Goal: Task Accomplishment & Management: Use online tool/utility

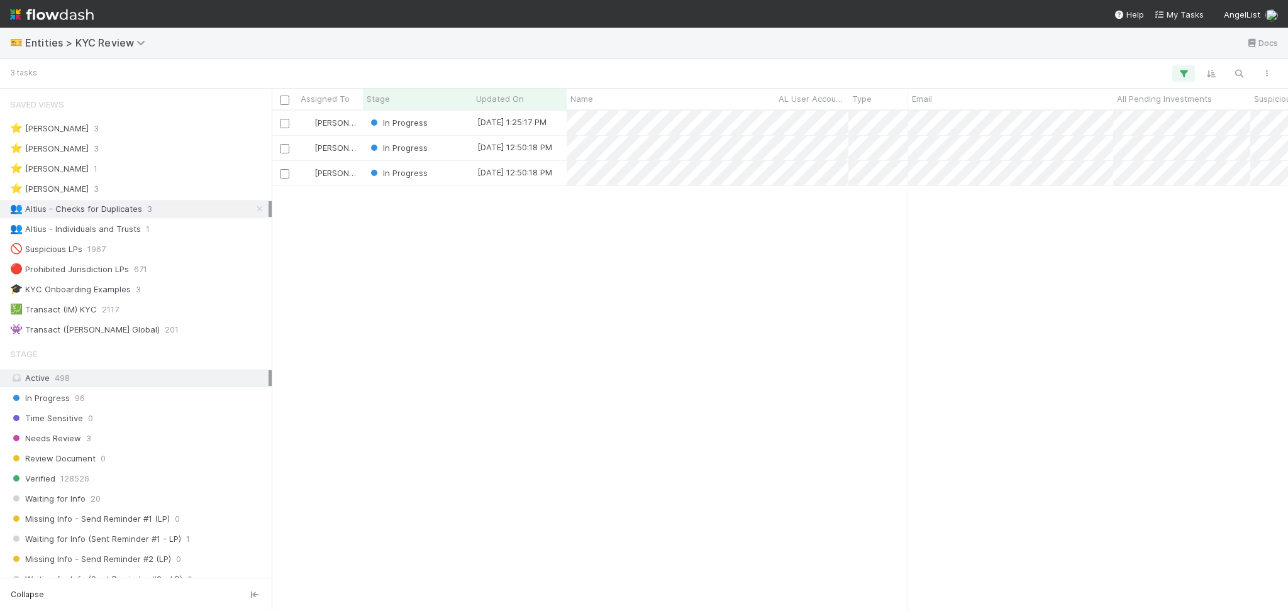
scroll to position [487, 1003]
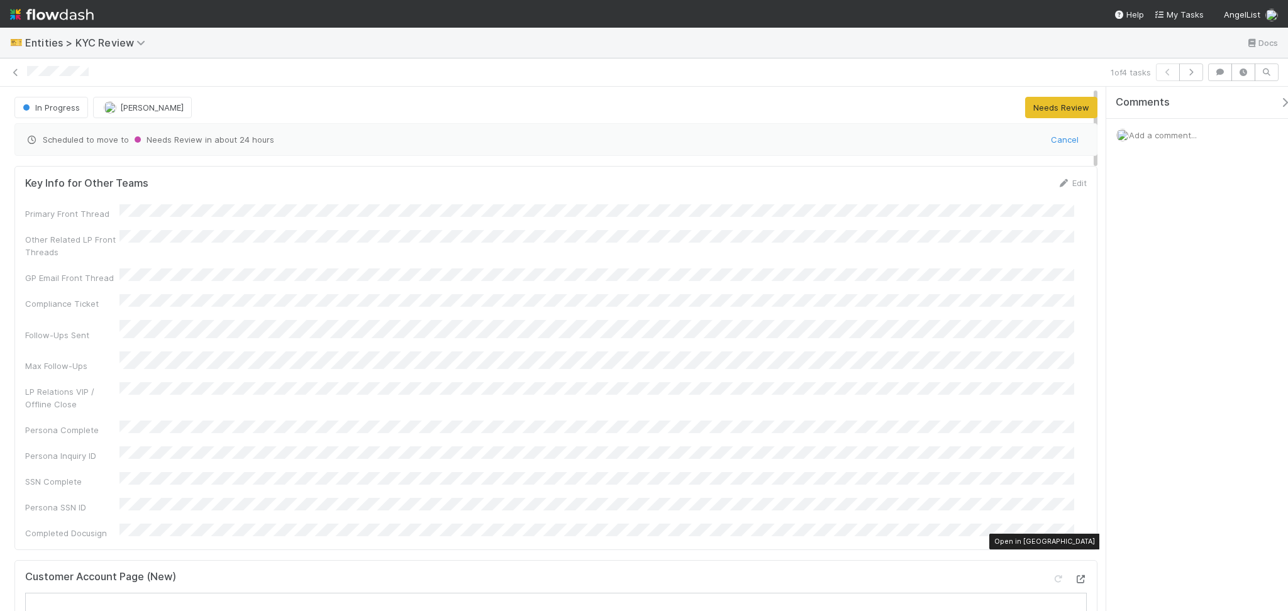
click at [1074, 575] on icon at bounding box center [1080, 579] width 13 height 8
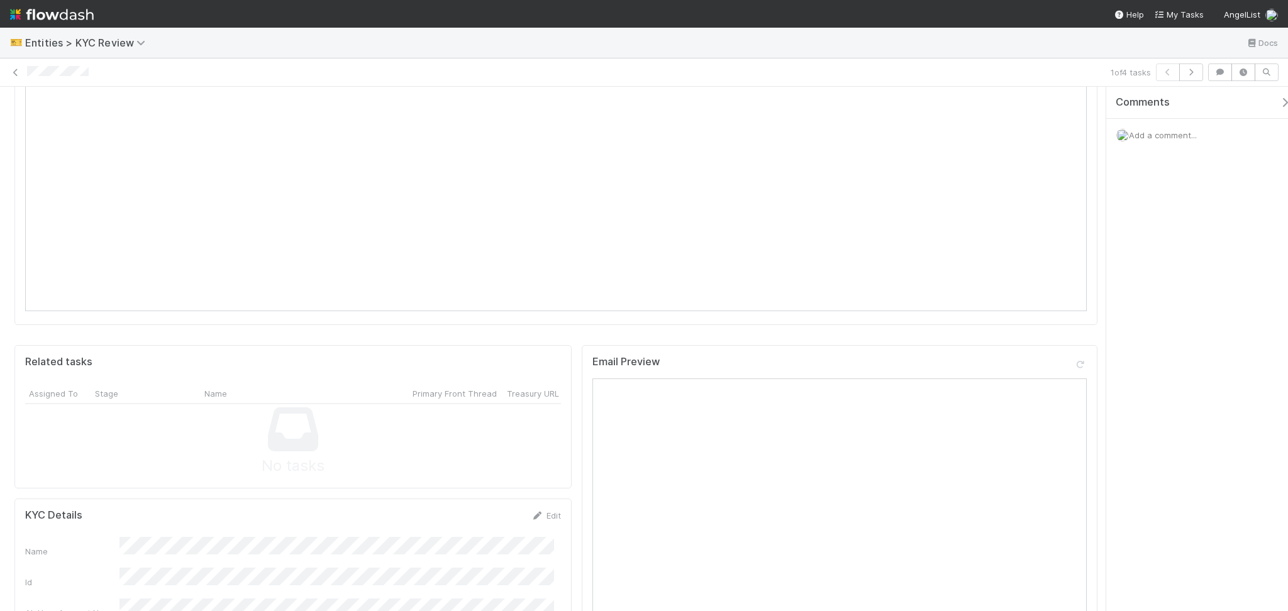
scroll to position [838, 0]
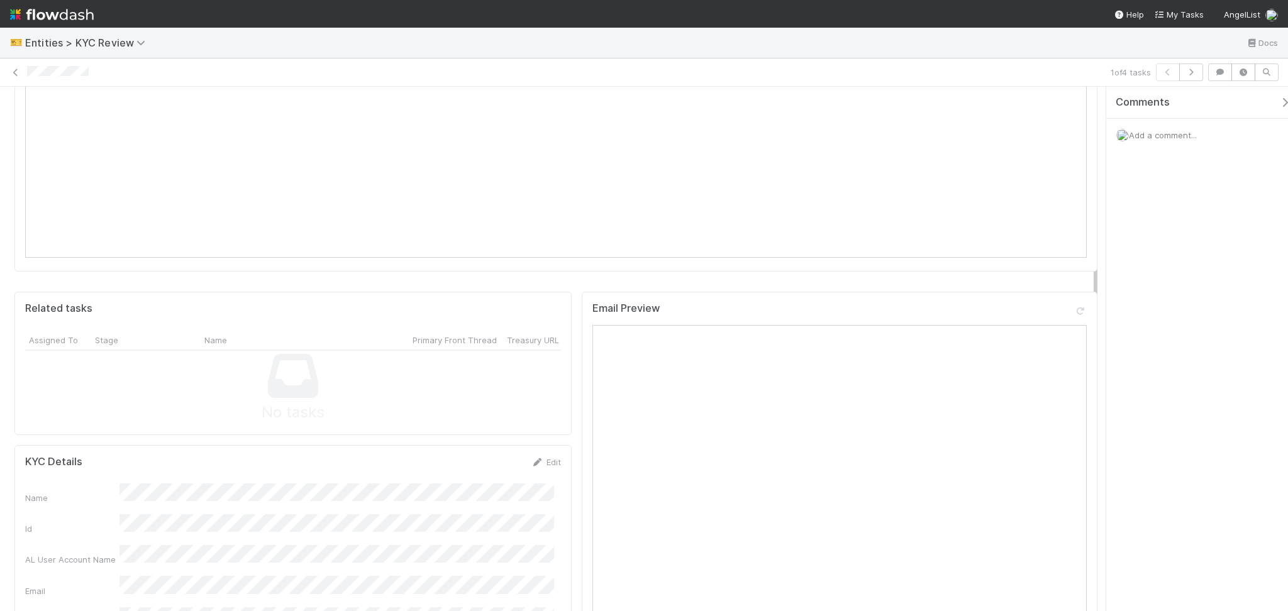
click at [538, 457] on link "Edit" at bounding box center [546, 462] width 30 height 10
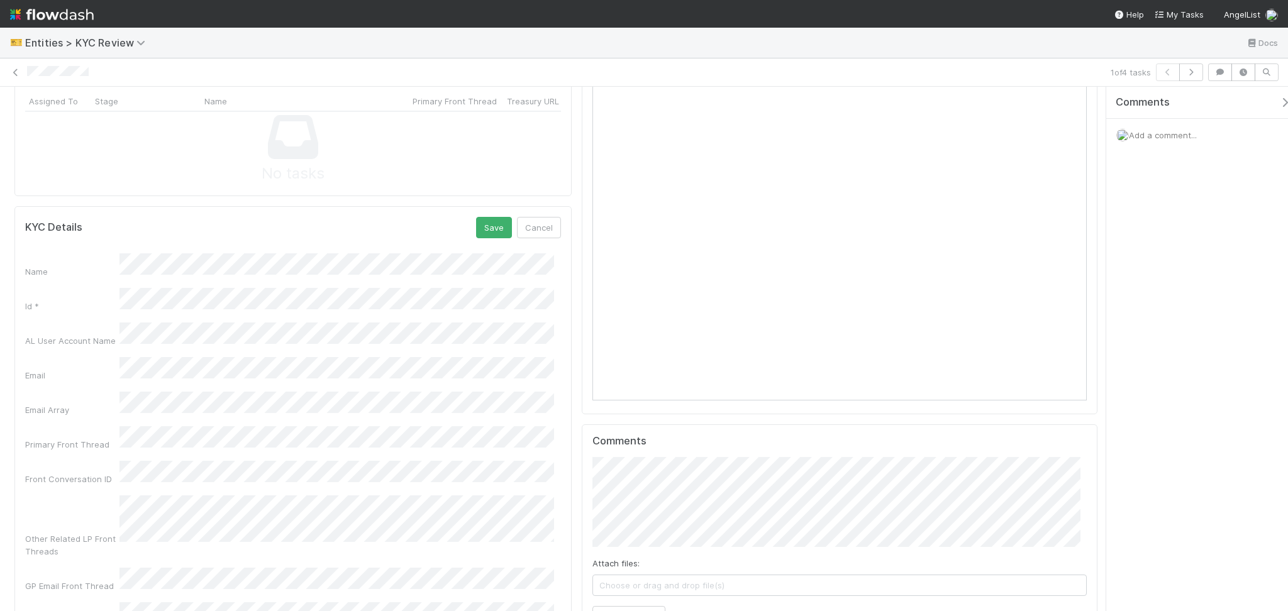
scroll to position [922, 0]
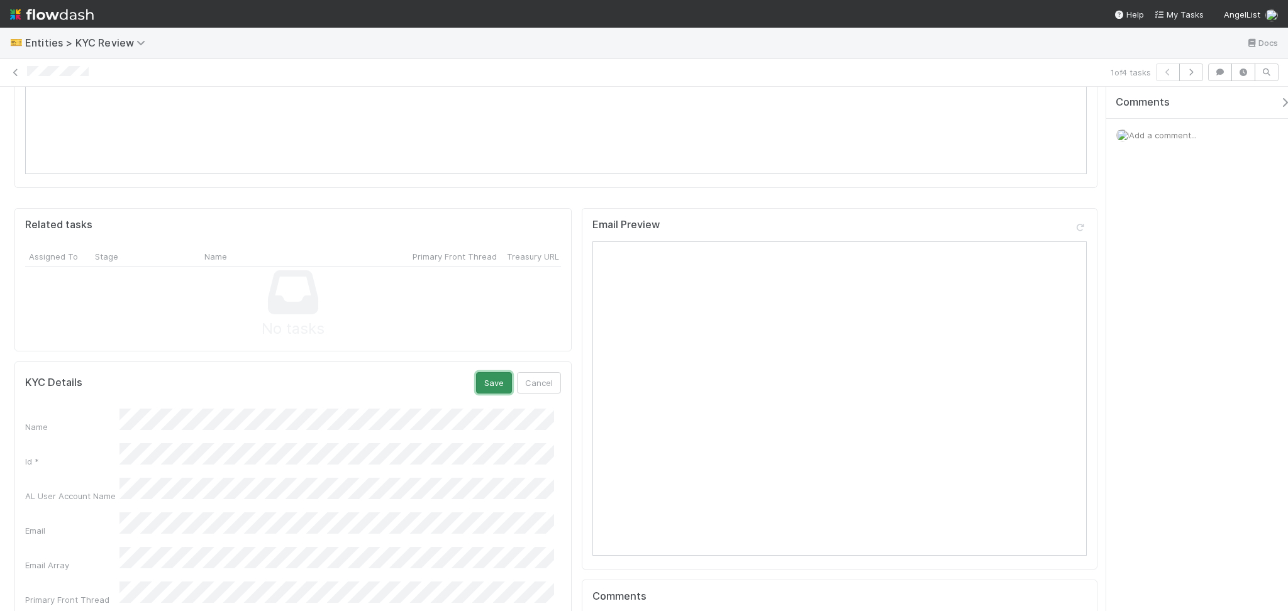
click at [489, 372] on button "Save" at bounding box center [494, 382] width 36 height 21
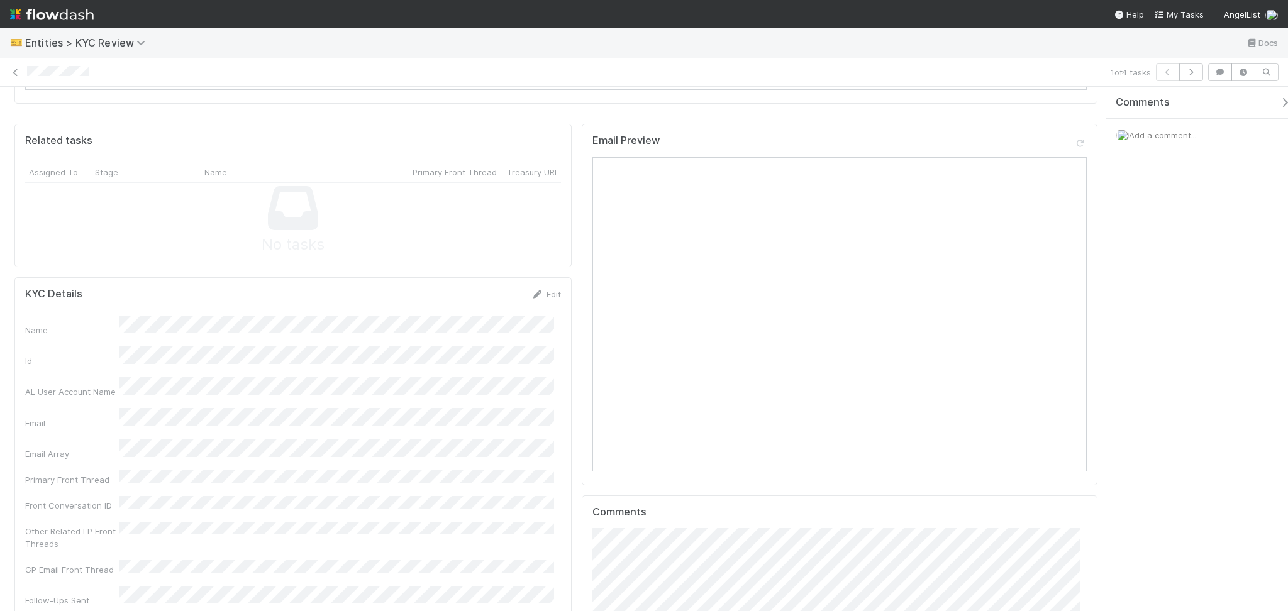
scroll to position [503, 0]
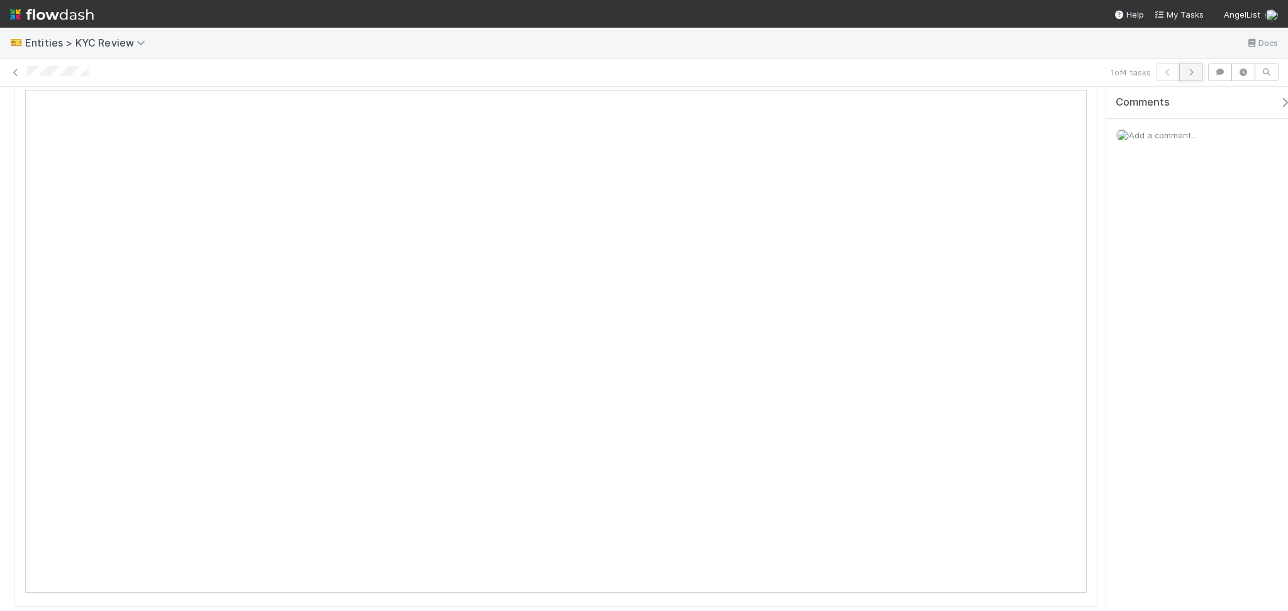
click at [1186, 75] on icon "button" at bounding box center [1191, 73] width 13 height 8
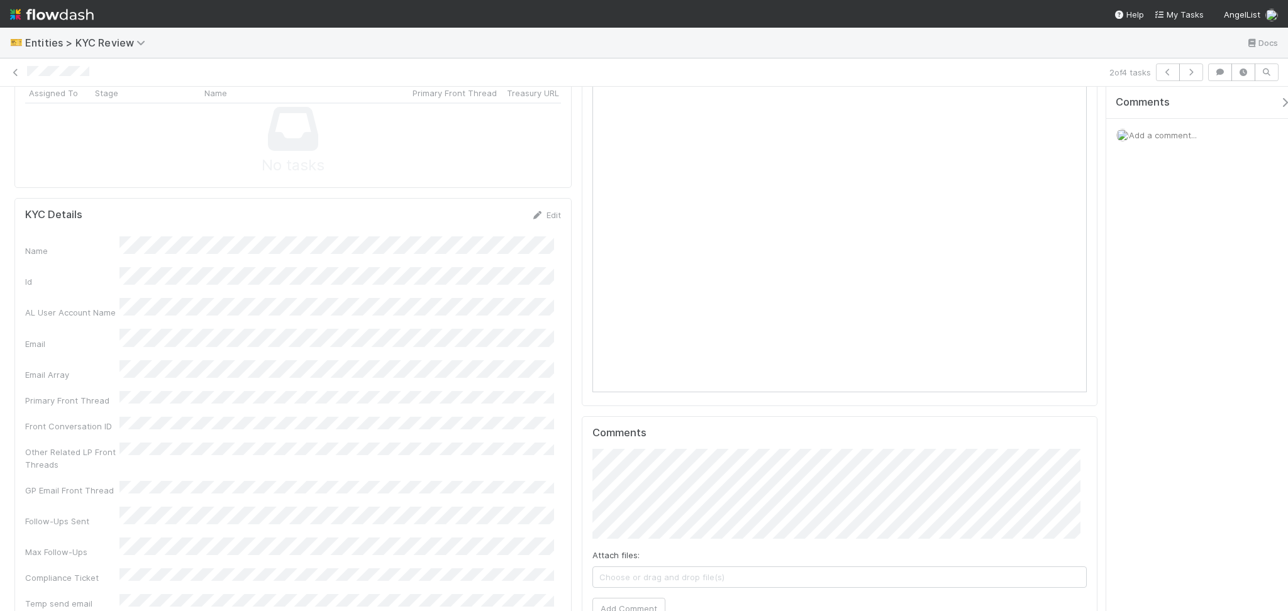
scroll to position [1090, 0]
click at [531, 207] on icon at bounding box center [537, 211] width 13 height 8
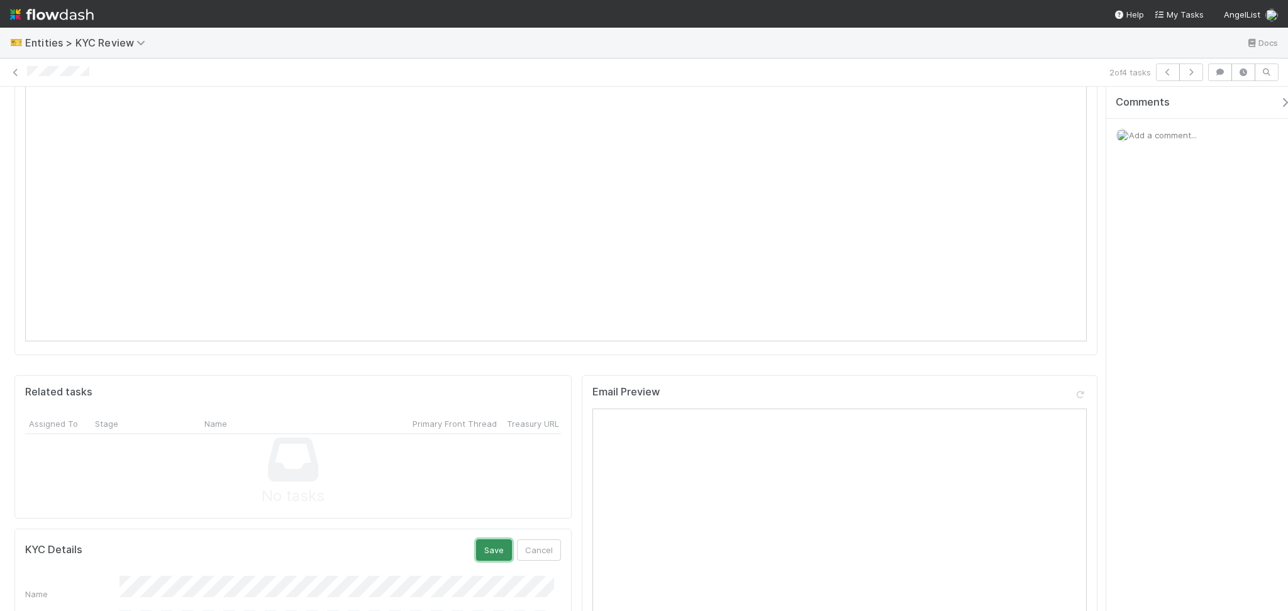
click at [494, 540] on button "Save" at bounding box center [494, 550] width 36 height 21
click at [1199, 71] on button "button" at bounding box center [1191, 73] width 24 height 18
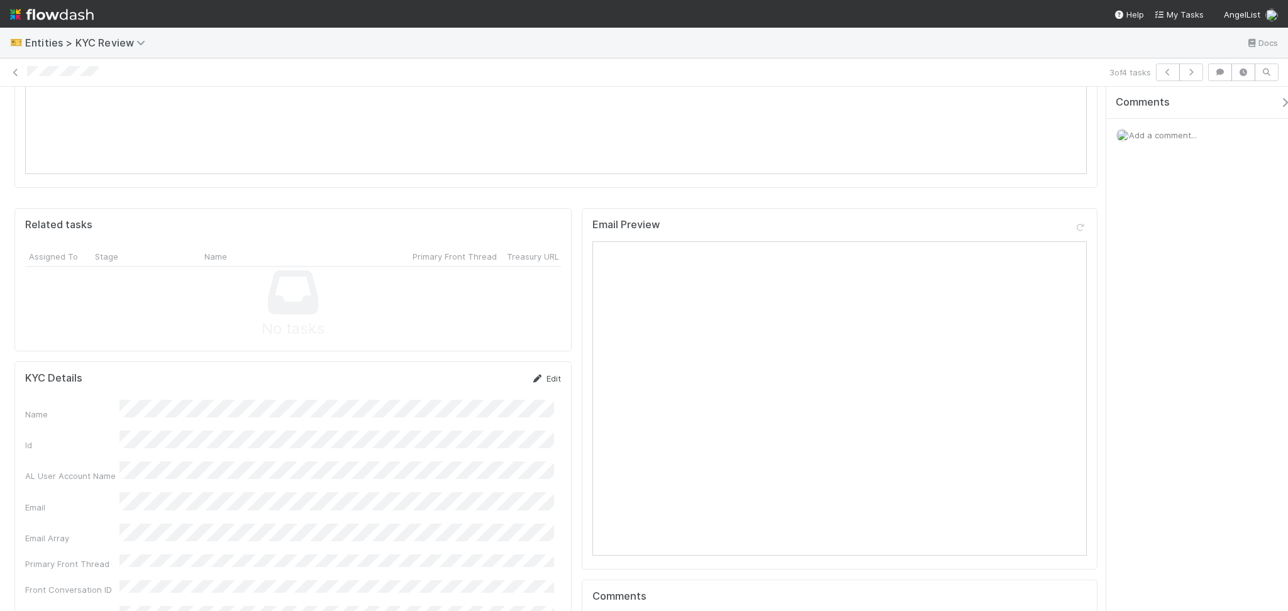
click at [531, 375] on icon at bounding box center [537, 379] width 13 height 8
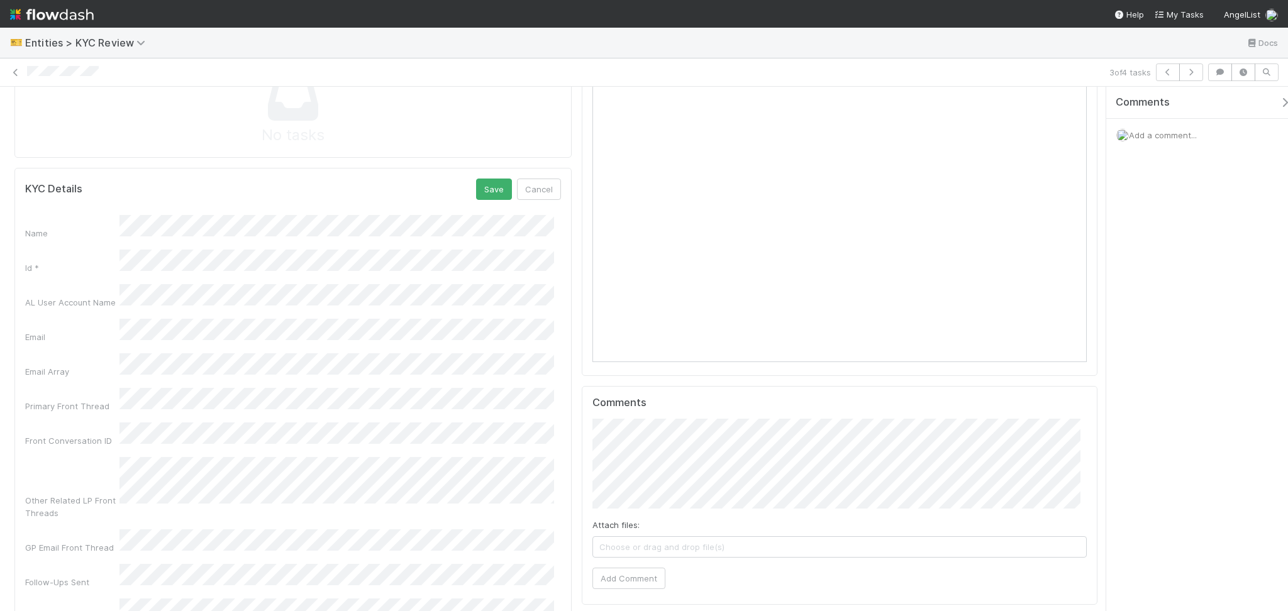
scroll to position [1090, 0]
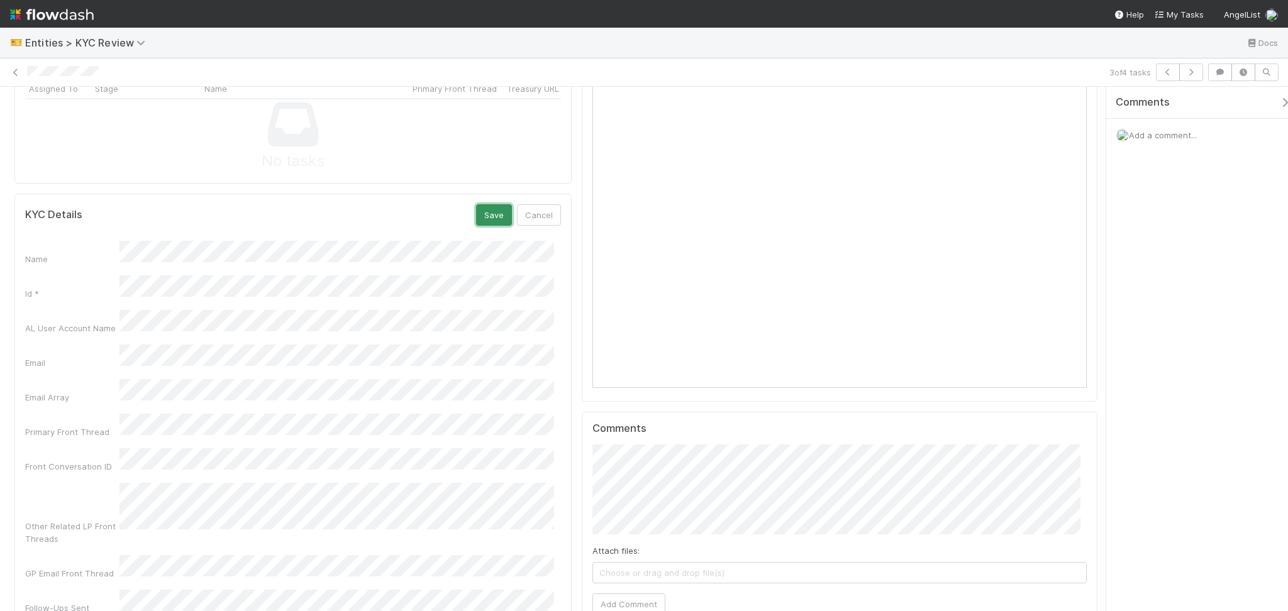
click at [489, 204] on button "Save" at bounding box center [494, 214] width 36 height 21
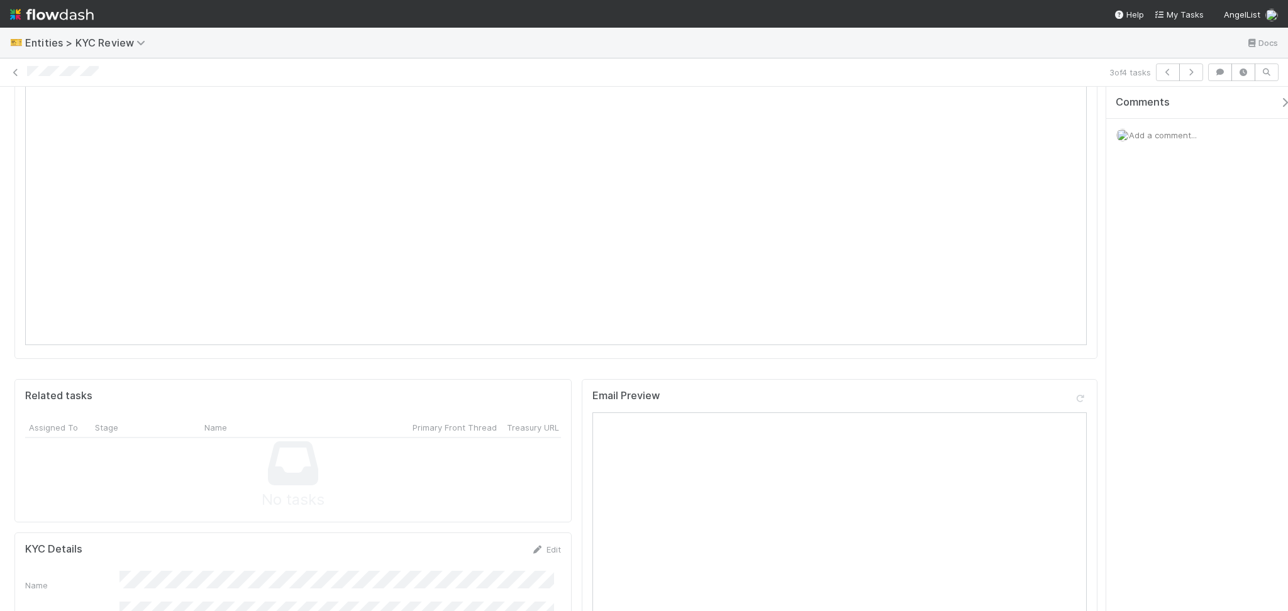
scroll to position [670, 0]
click at [1200, 79] on button "button" at bounding box center [1191, 73] width 24 height 18
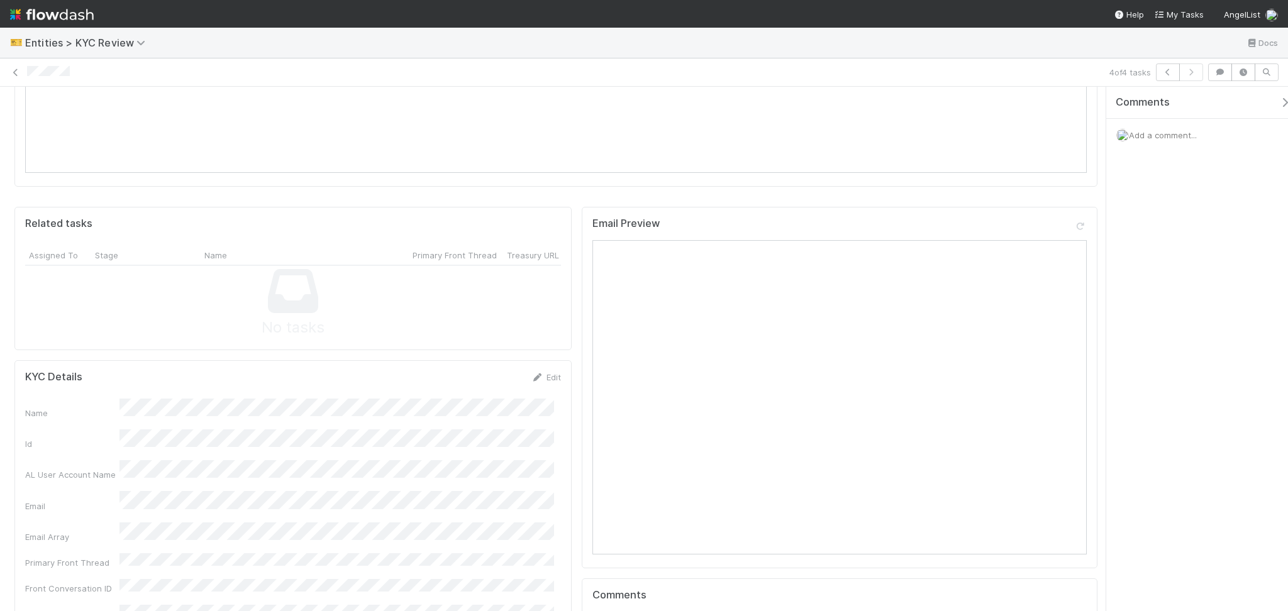
scroll to position [922, 0]
click at [540, 374] on link "Edit" at bounding box center [546, 379] width 30 height 10
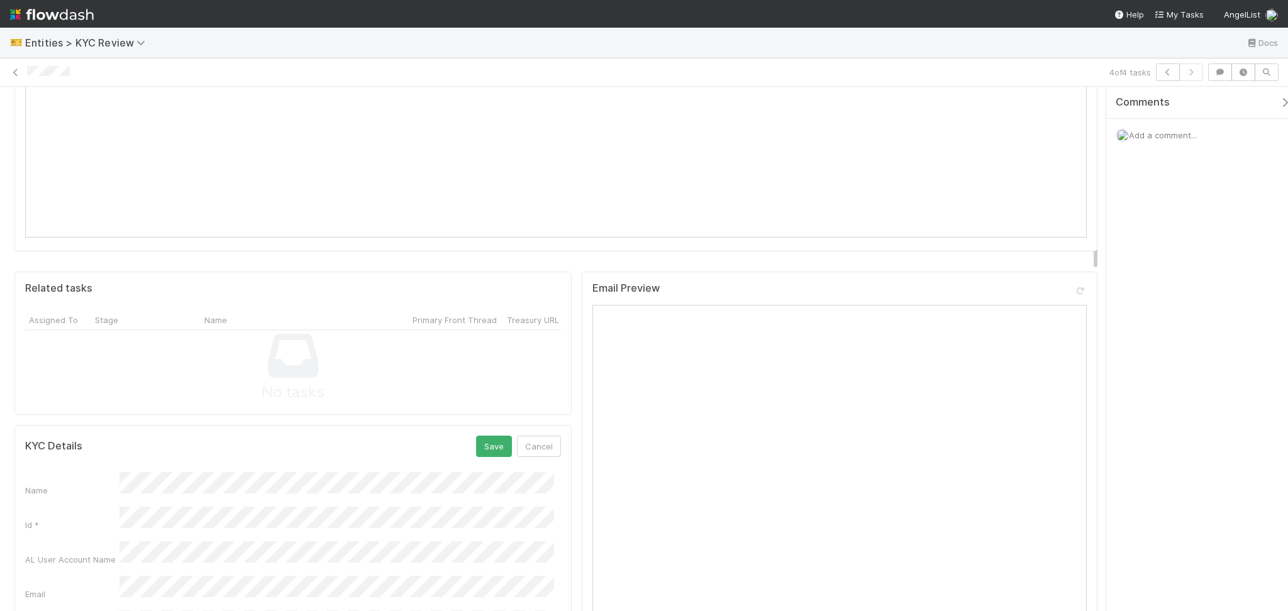
scroll to position [755, 0]
click at [480, 540] on button "Save" at bounding box center [494, 550] width 36 height 21
click at [15, 71] on icon at bounding box center [15, 73] width 13 height 8
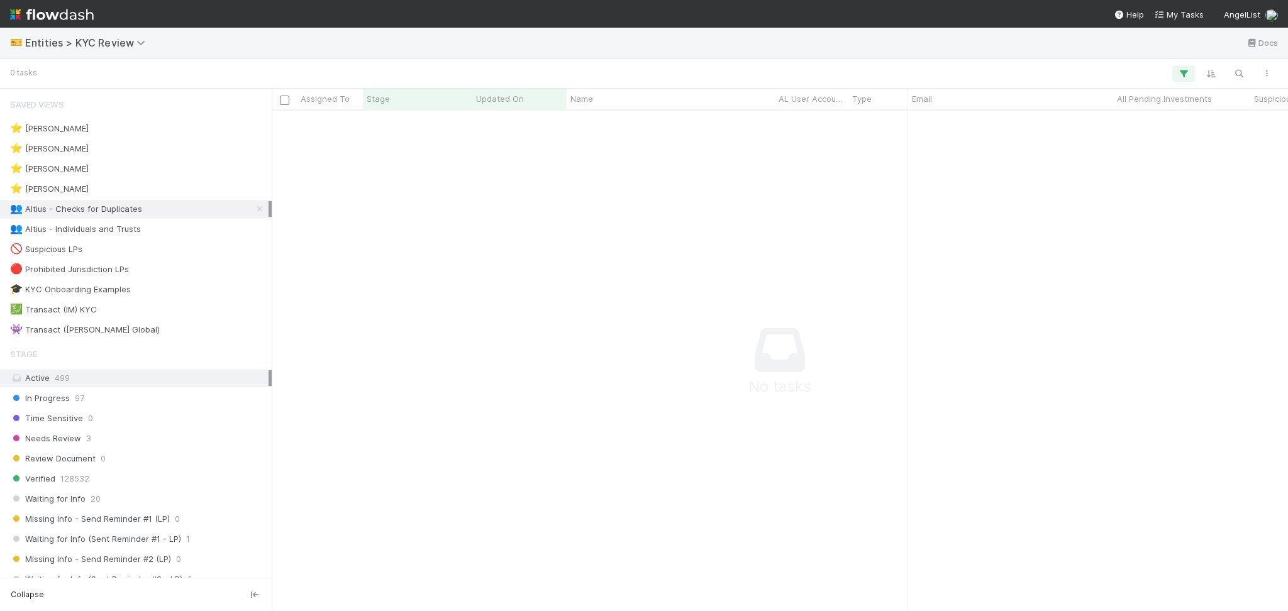
scroll to position [13, 13]
click at [178, 224] on div "👥 Altius - Individuals and Trusts 1" at bounding box center [139, 229] width 258 height 16
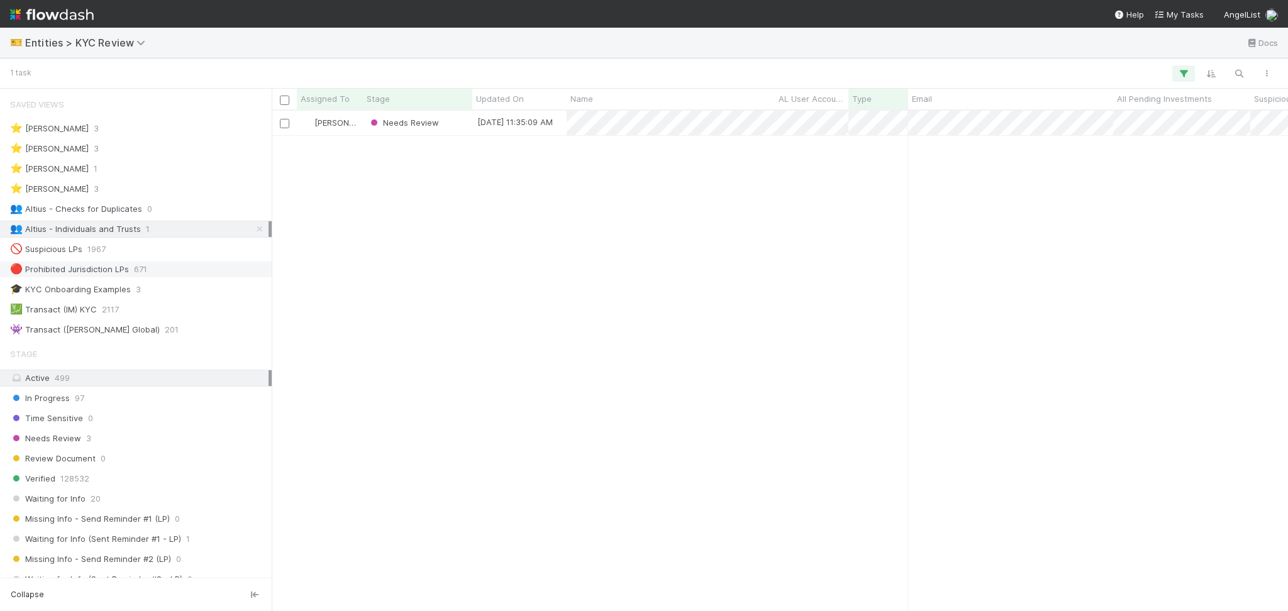
scroll to position [487, 1003]
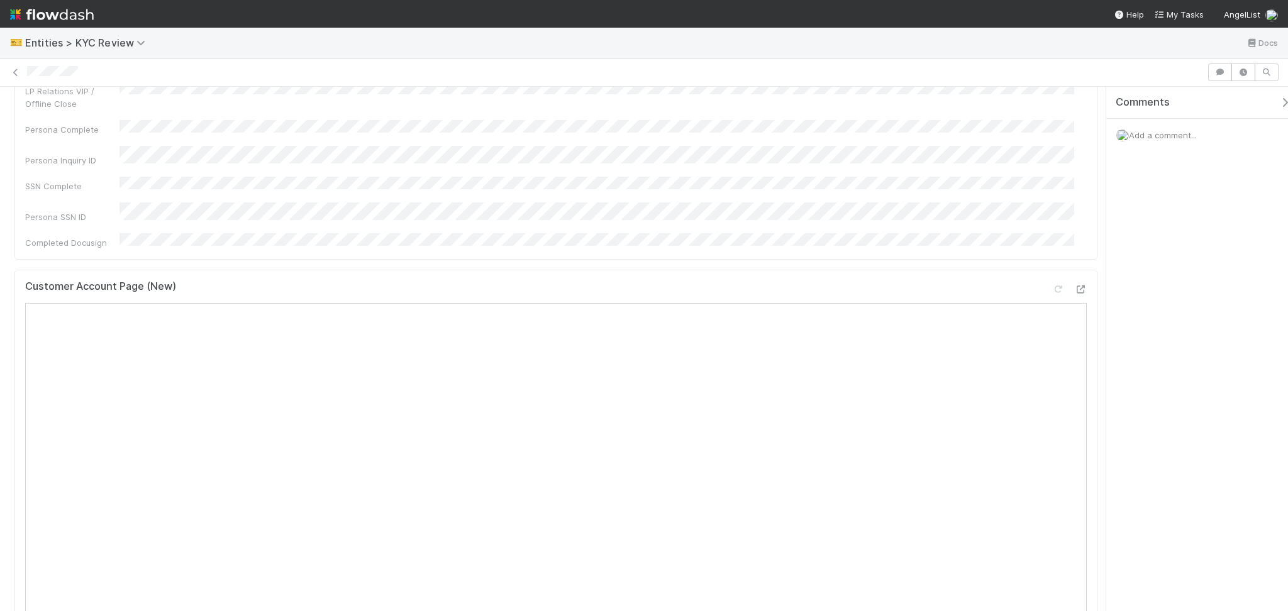
scroll to position [419, 0]
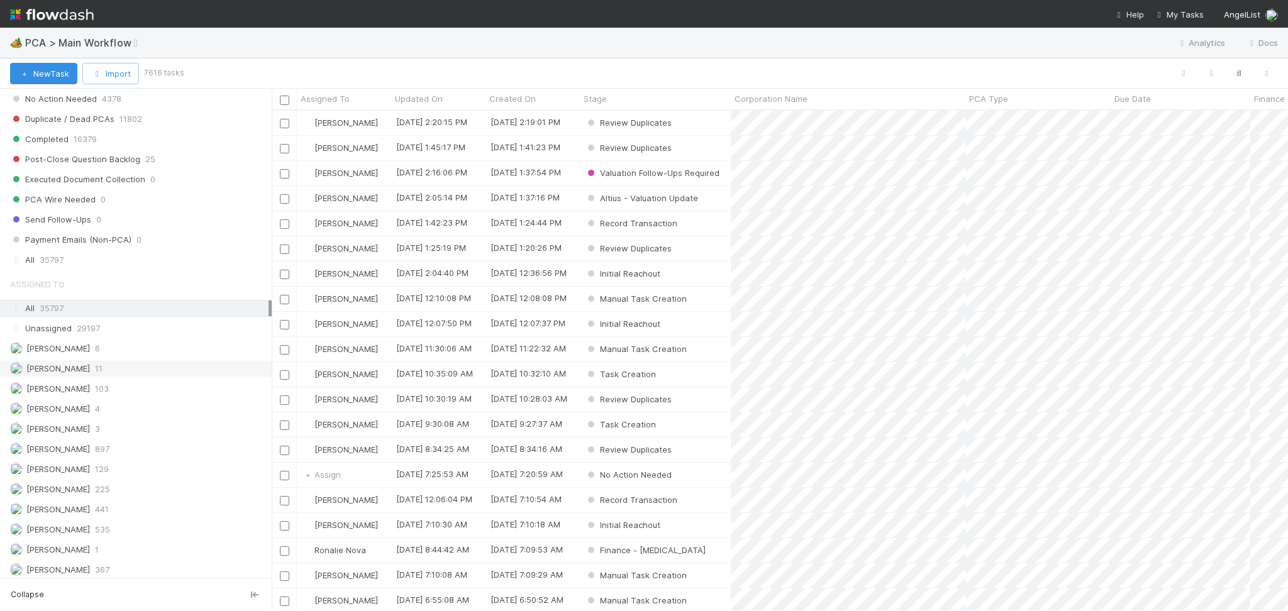
scroll to position [1425, 0]
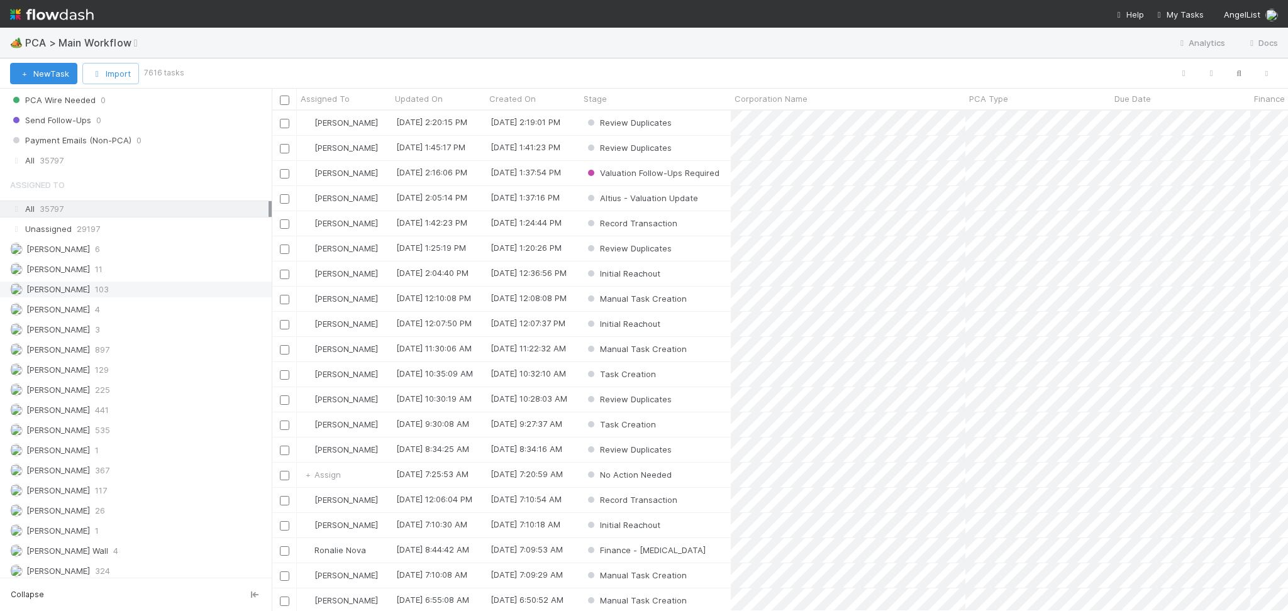
click at [116, 389] on div "[PERSON_NAME] 225" at bounding box center [139, 390] width 258 height 16
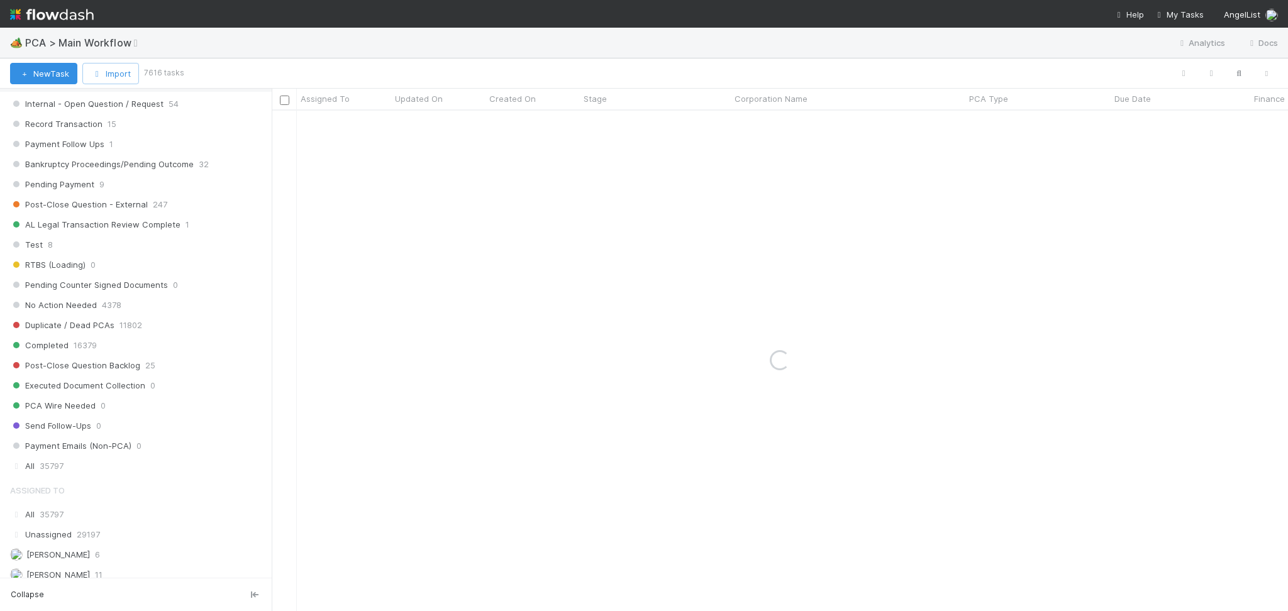
scroll to position [1090, 0]
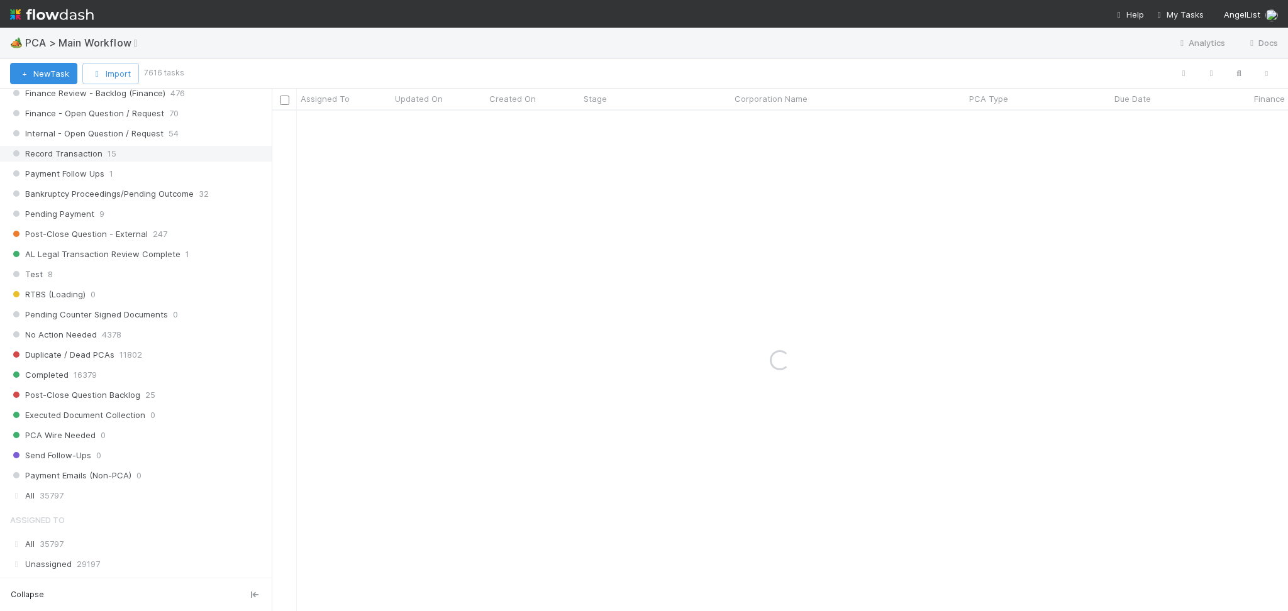
click at [89, 149] on div "Record Transaction 15" at bounding box center [136, 153] width 272 height 17
click at [102, 159] on div "Record Transaction 15" at bounding box center [139, 154] width 258 height 16
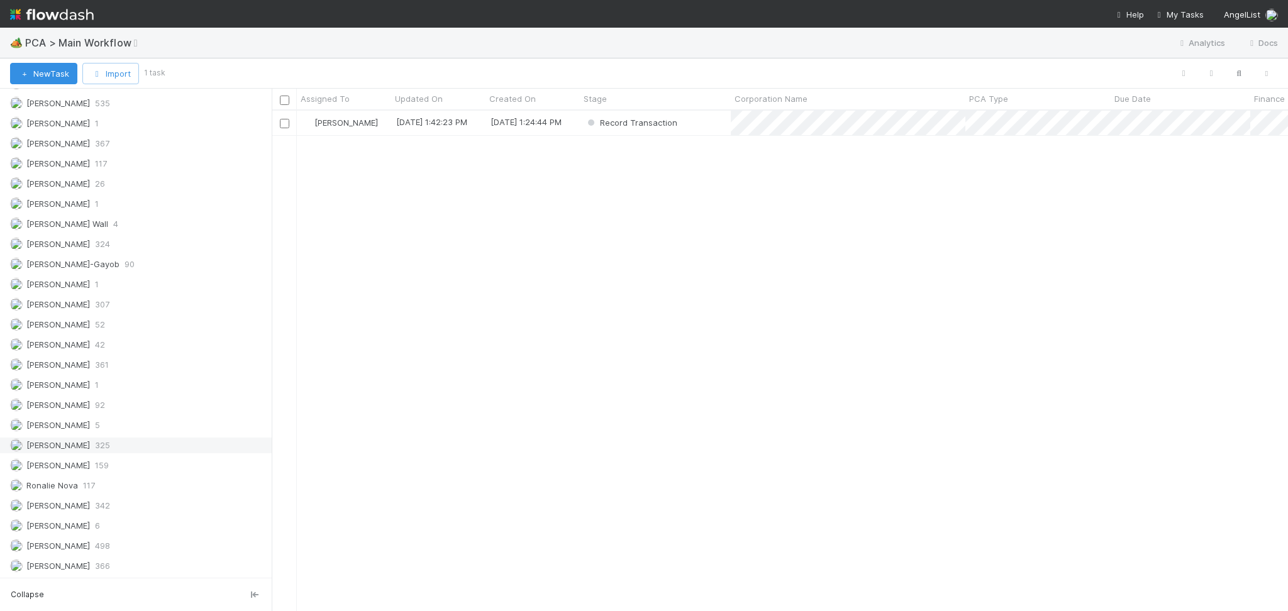
scroll to position [1761, 0]
click at [97, 365] on span "361" at bounding box center [102, 365] width 14 height 16
click at [72, 509] on span "[PERSON_NAME]" at bounding box center [58, 506] width 64 height 10
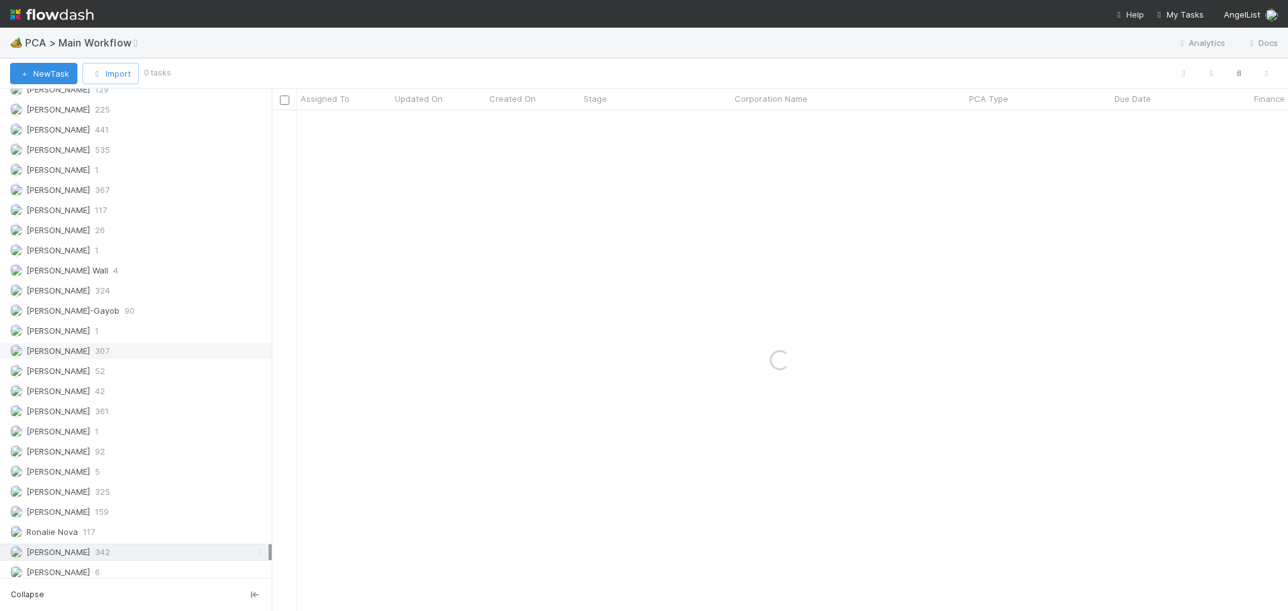
scroll to position [1676, 0]
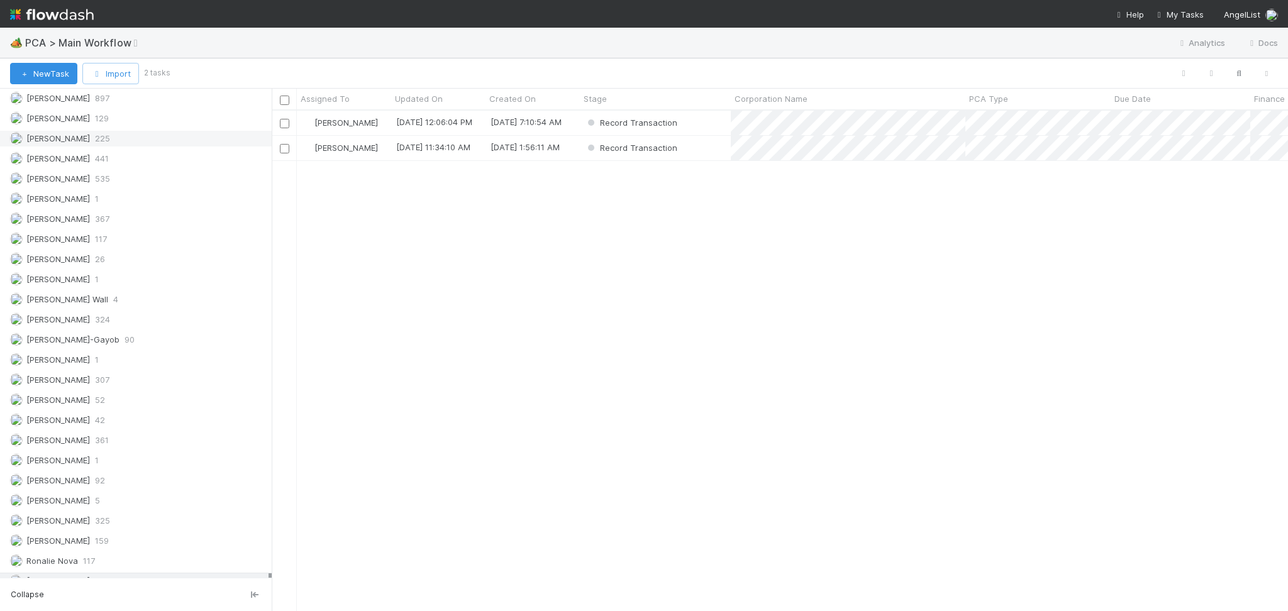
click at [90, 143] on span "[PERSON_NAME]" at bounding box center [58, 138] width 64 height 10
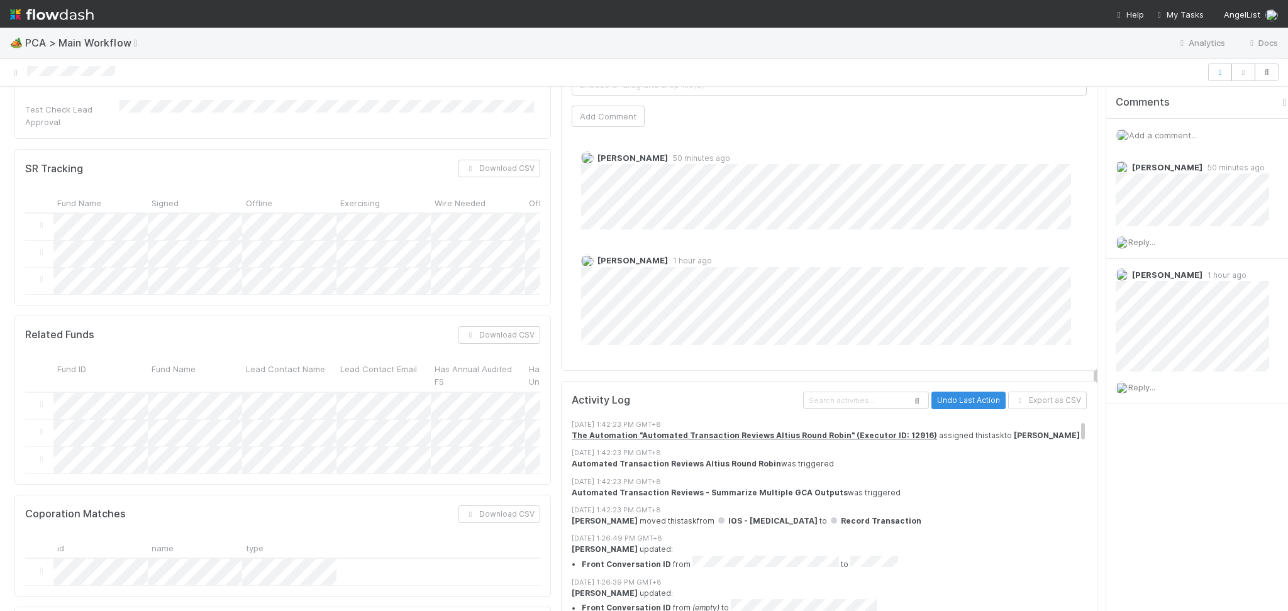
scroll to position [1341, 0]
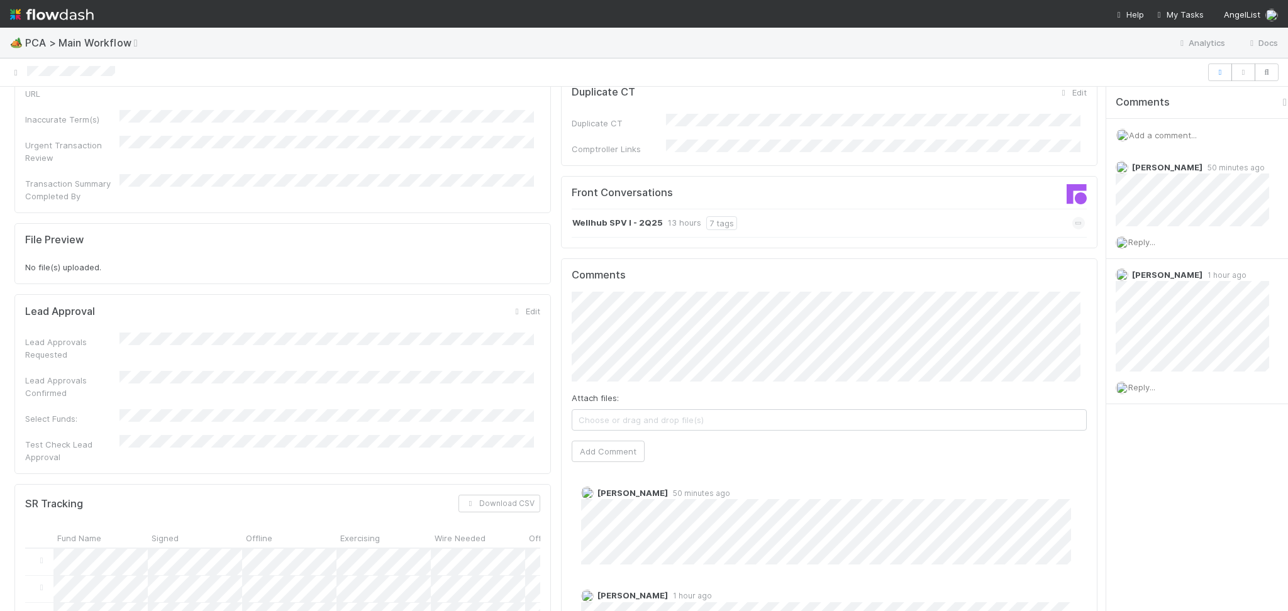
click at [853, 209] on div "Wellhub SPV I - 2Q25 13 hours 7 tags" at bounding box center [828, 223] width 513 height 29
click at [856, 209] on div "Wellhub SPV I - 2Q25 13 hours 7 tags" at bounding box center [828, 223] width 513 height 29
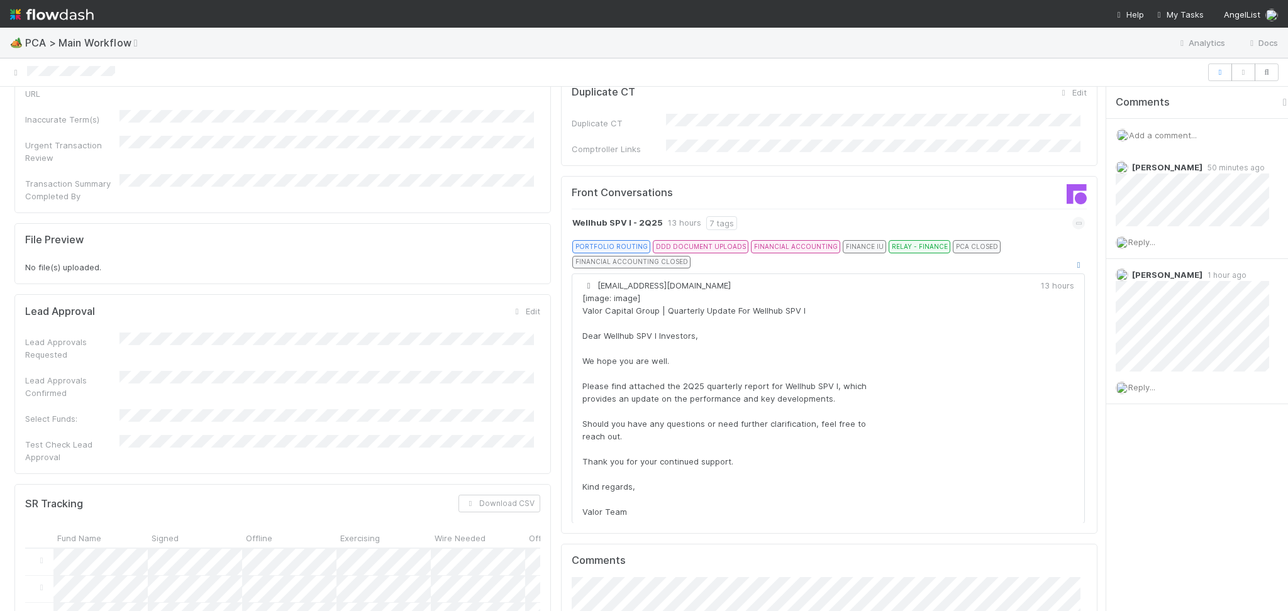
click at [1072, 261] on icon at bounding box center [1078, 265] width 13 height 8
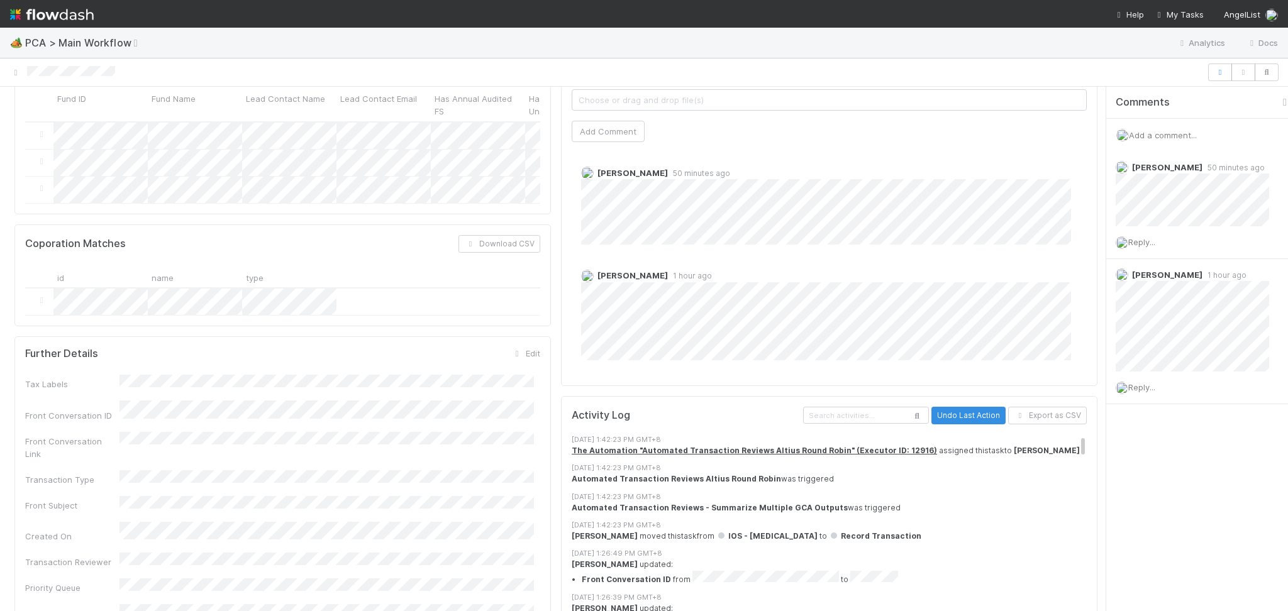
scroll to position [1761, 0]
